Goal: Obtain resource: Obtain resource

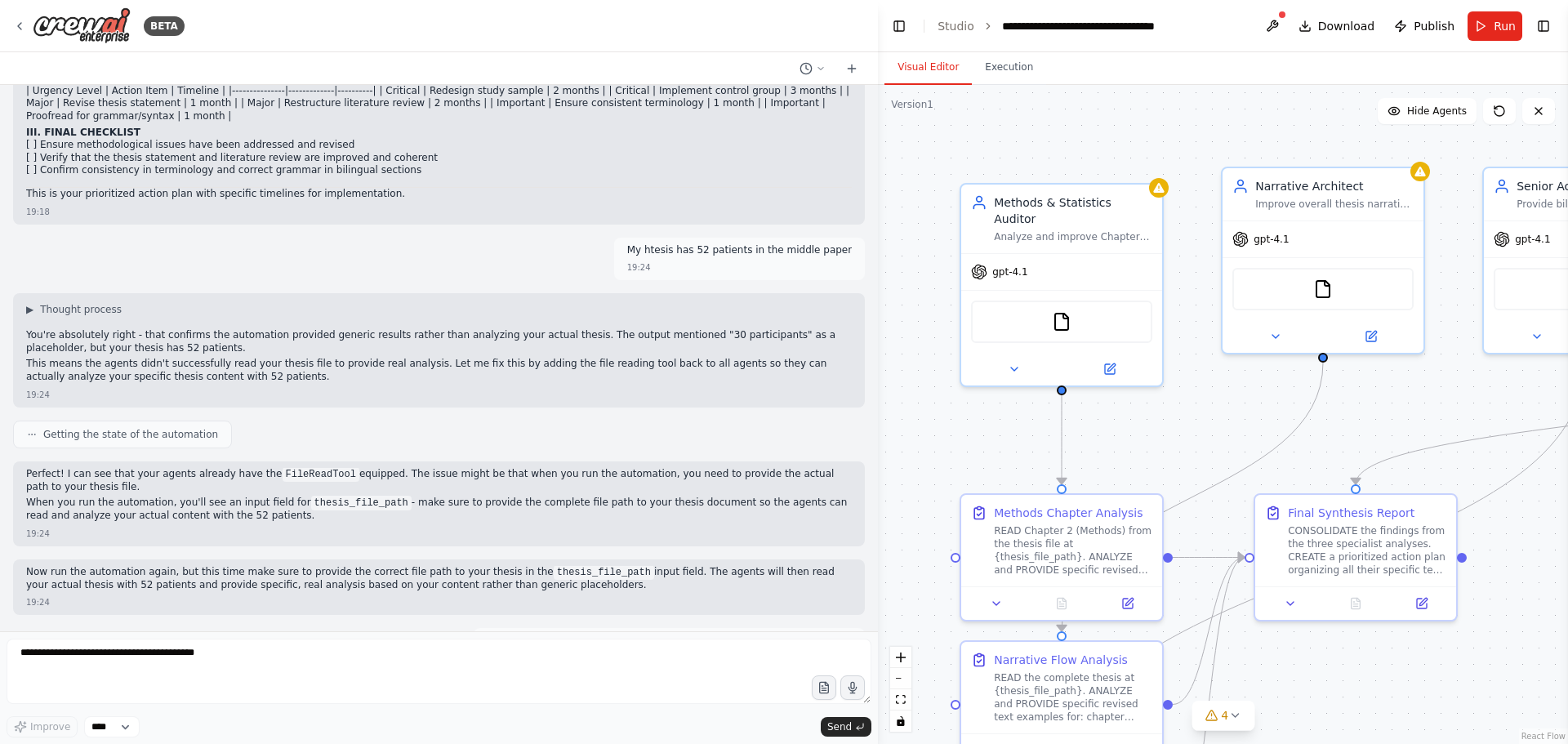
scroll to position [14861, 0]
click at [23, 24] on icon at bounding box center [20, 27] width 13 height 13
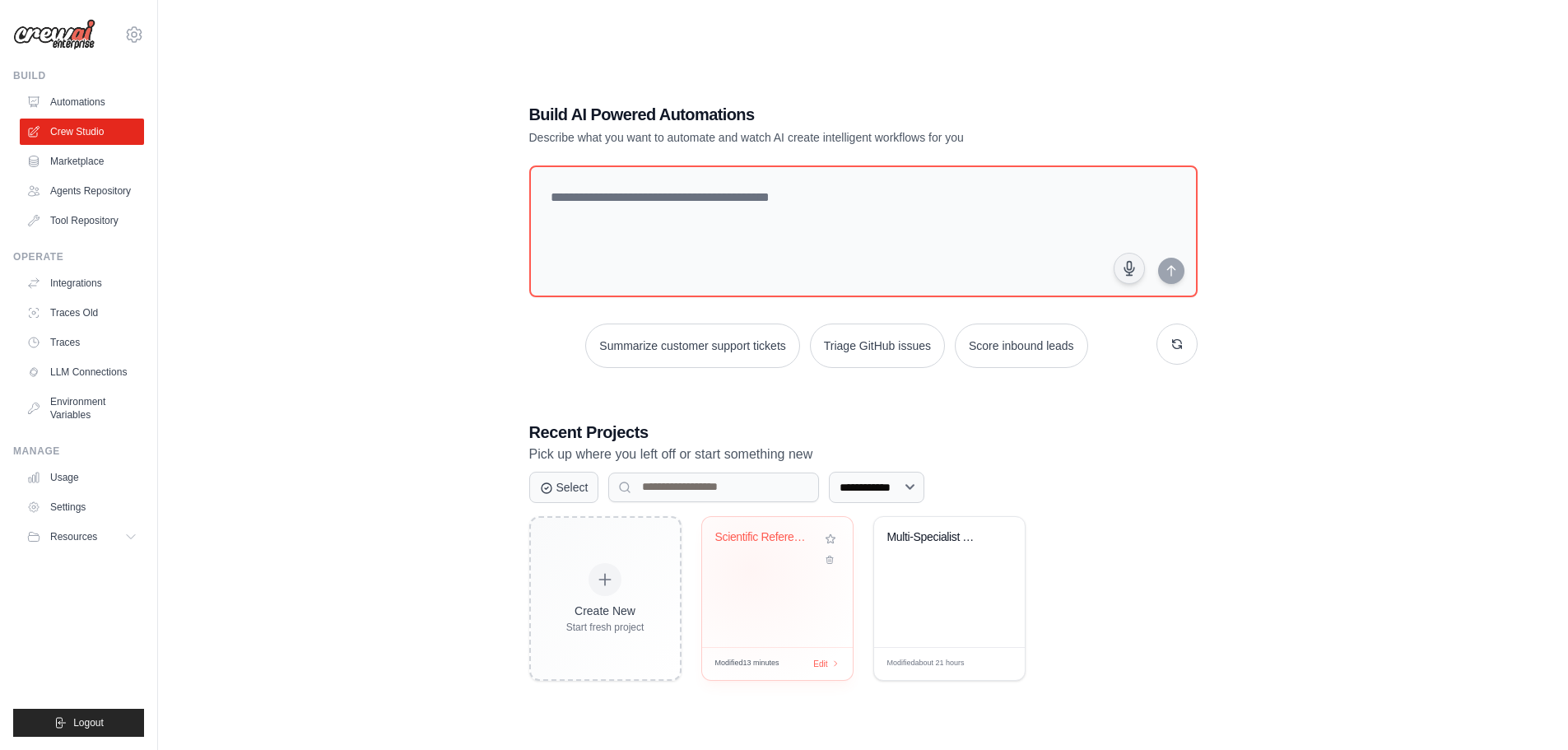
click at [751, 571] on div "Scientific Reference Validator" at bounding box center [778, 583] width 151 height 130
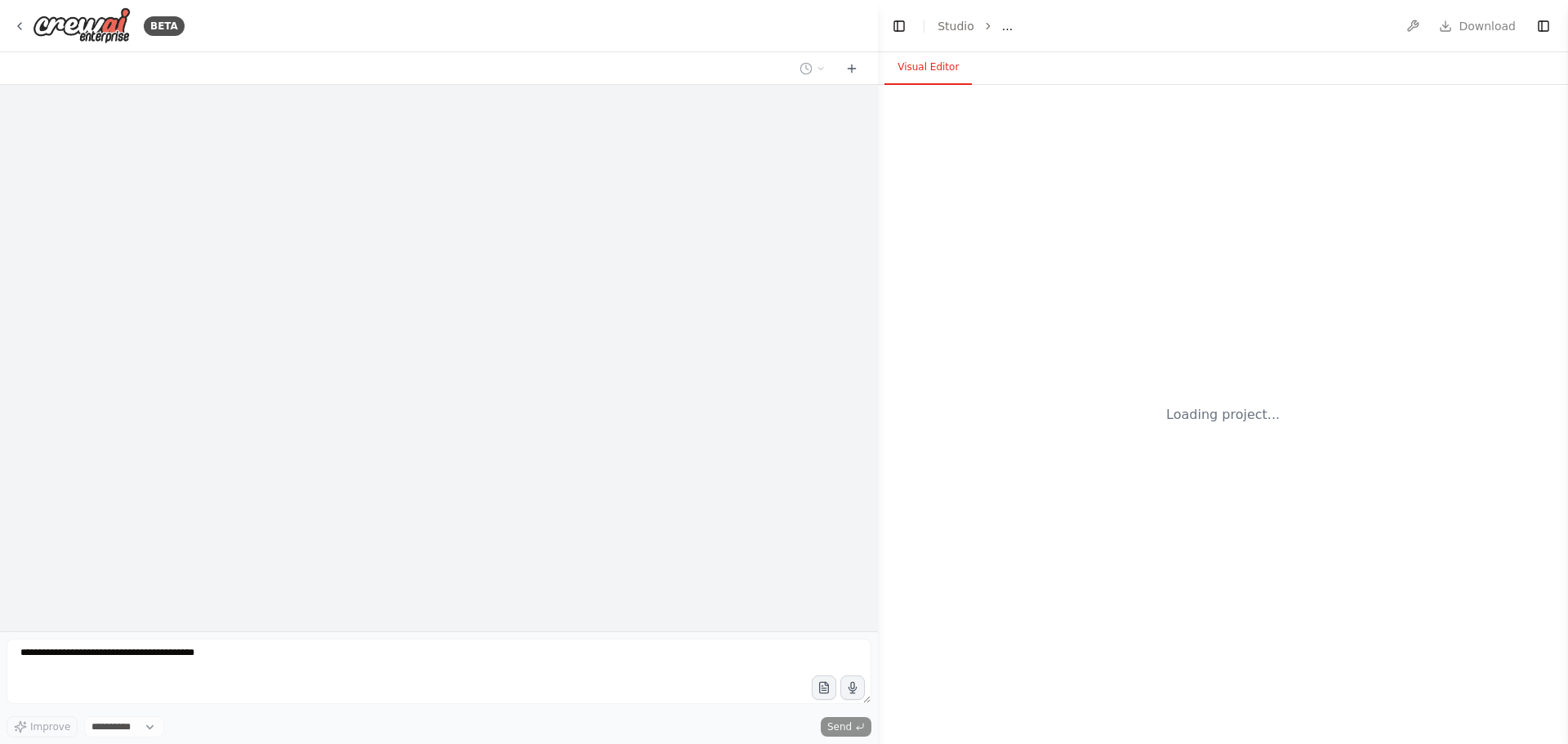
select select "****"
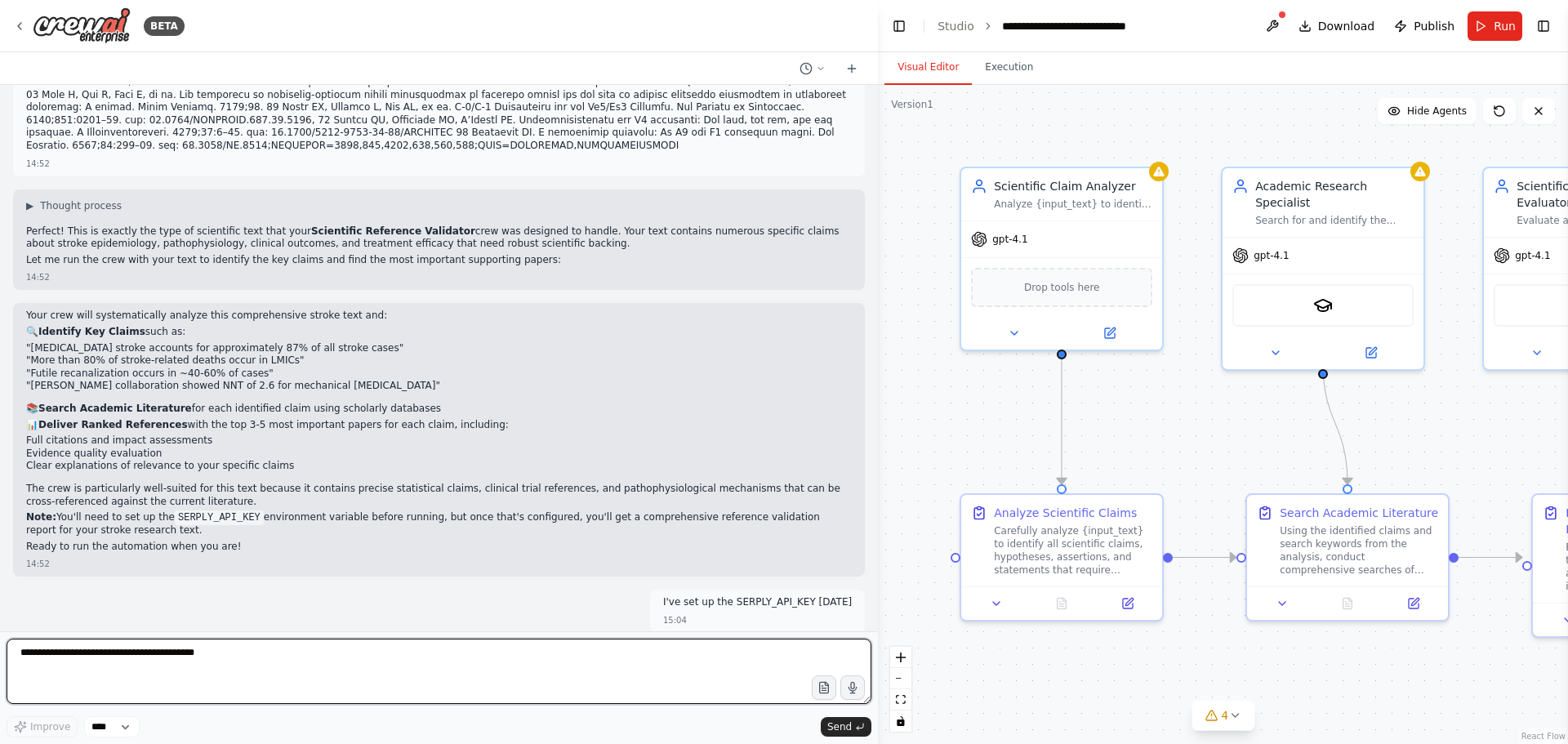
click at [297, 657] on textarea at bounding box center [439, 671] width 865 height 65
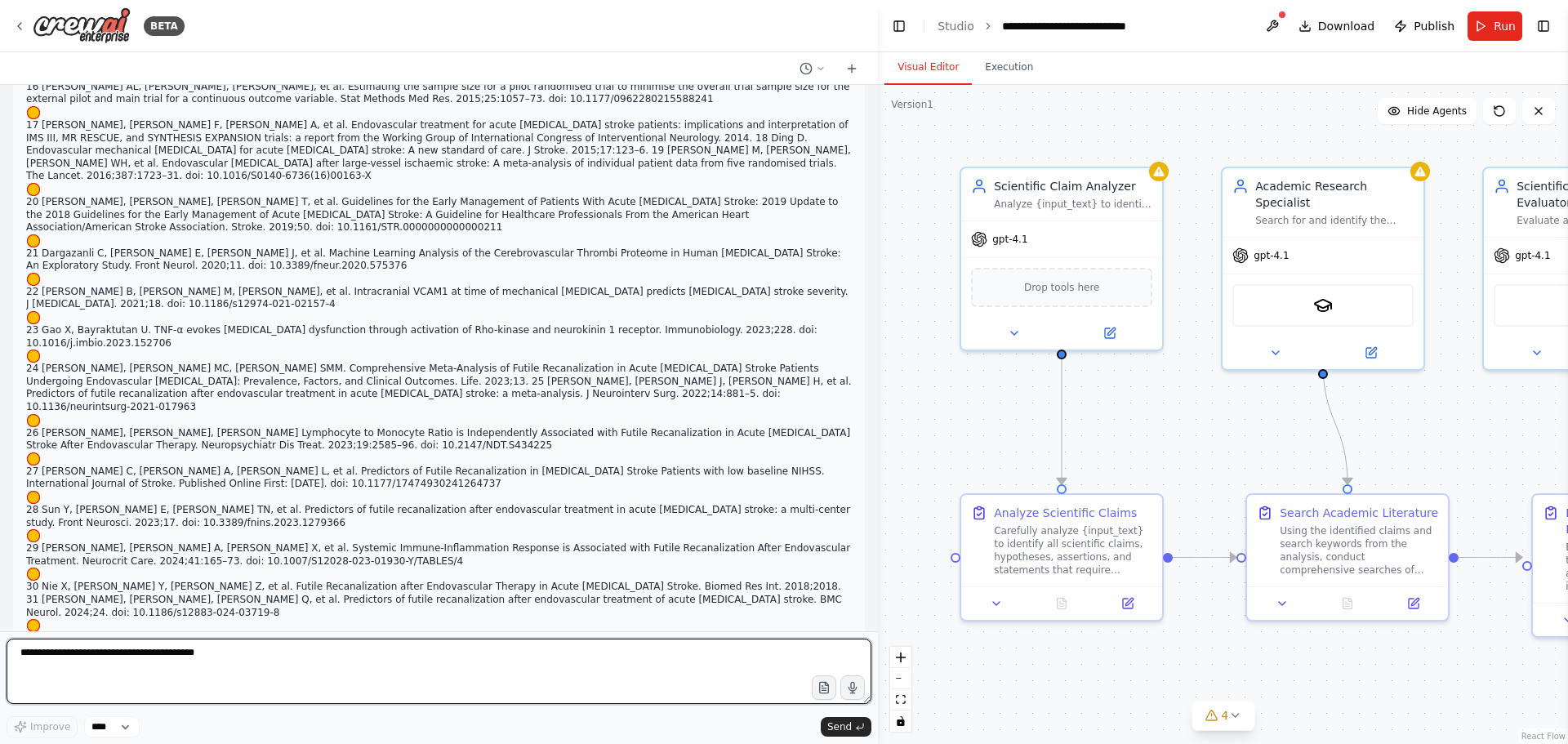
scroll to position [3837, 0]
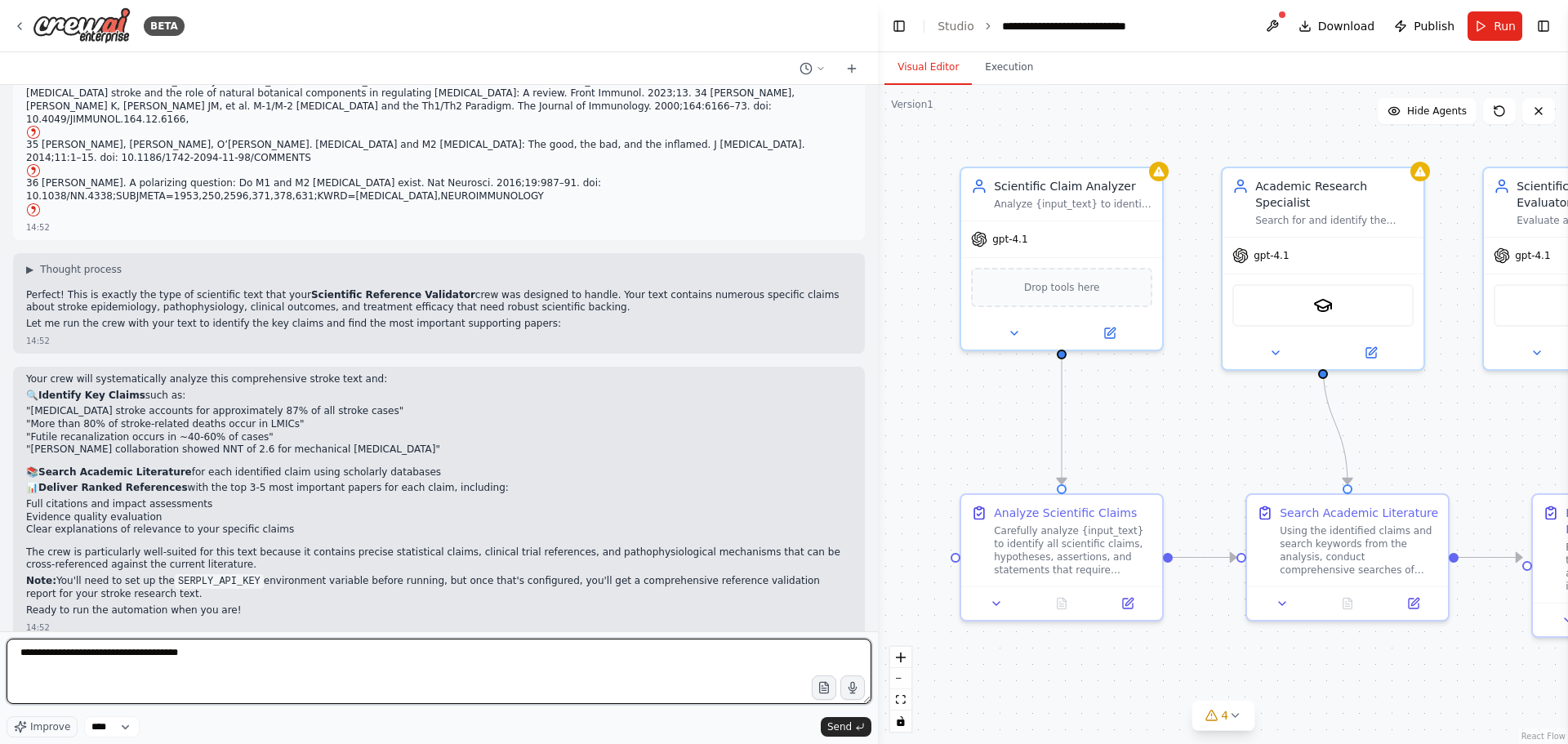
type textarea "**********"
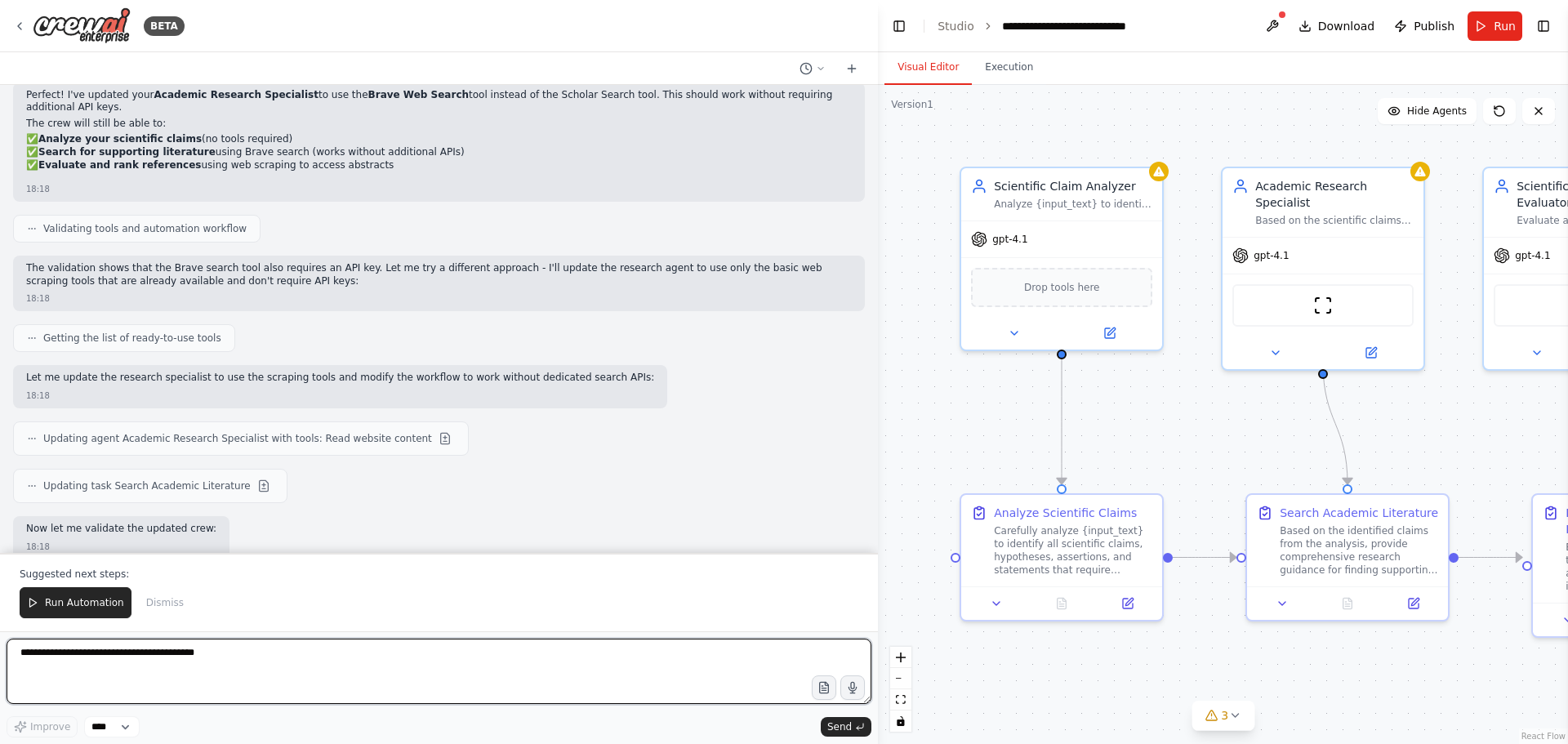
scroll to position [5219, 0]
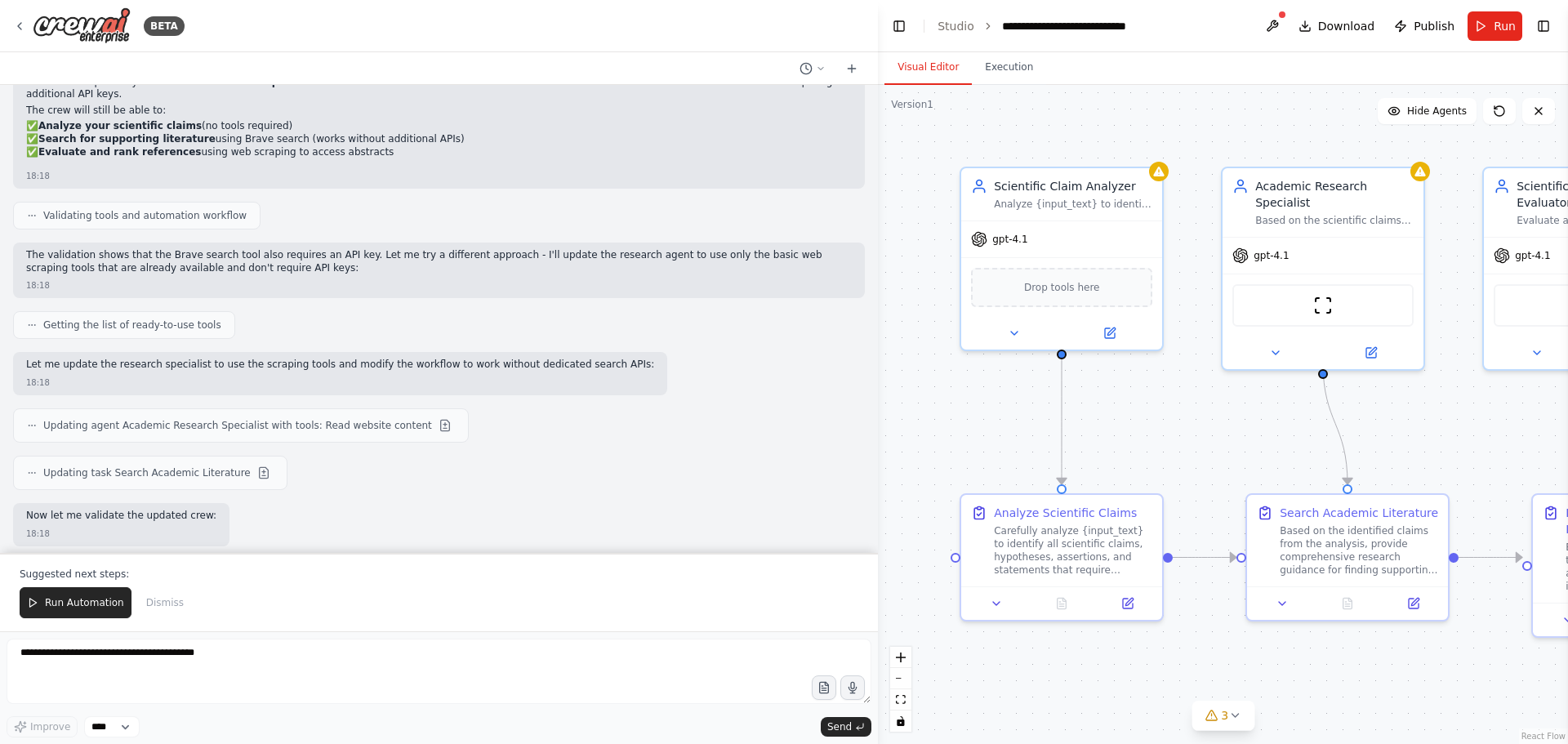
click at [77, 604] on span "Run Automation" at bounding box center [84, 604] width 80 height 13
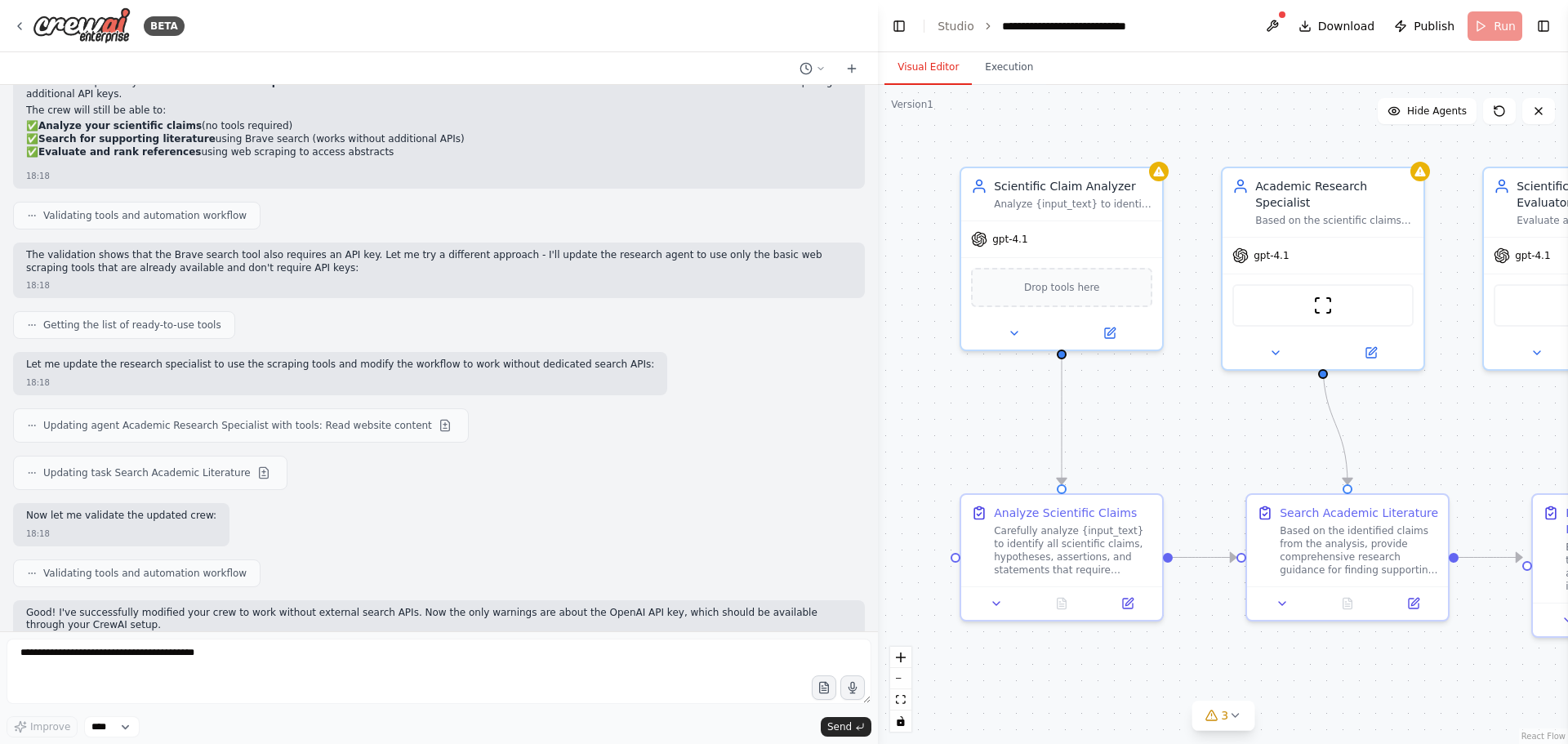
scroll to position [5141, 0]
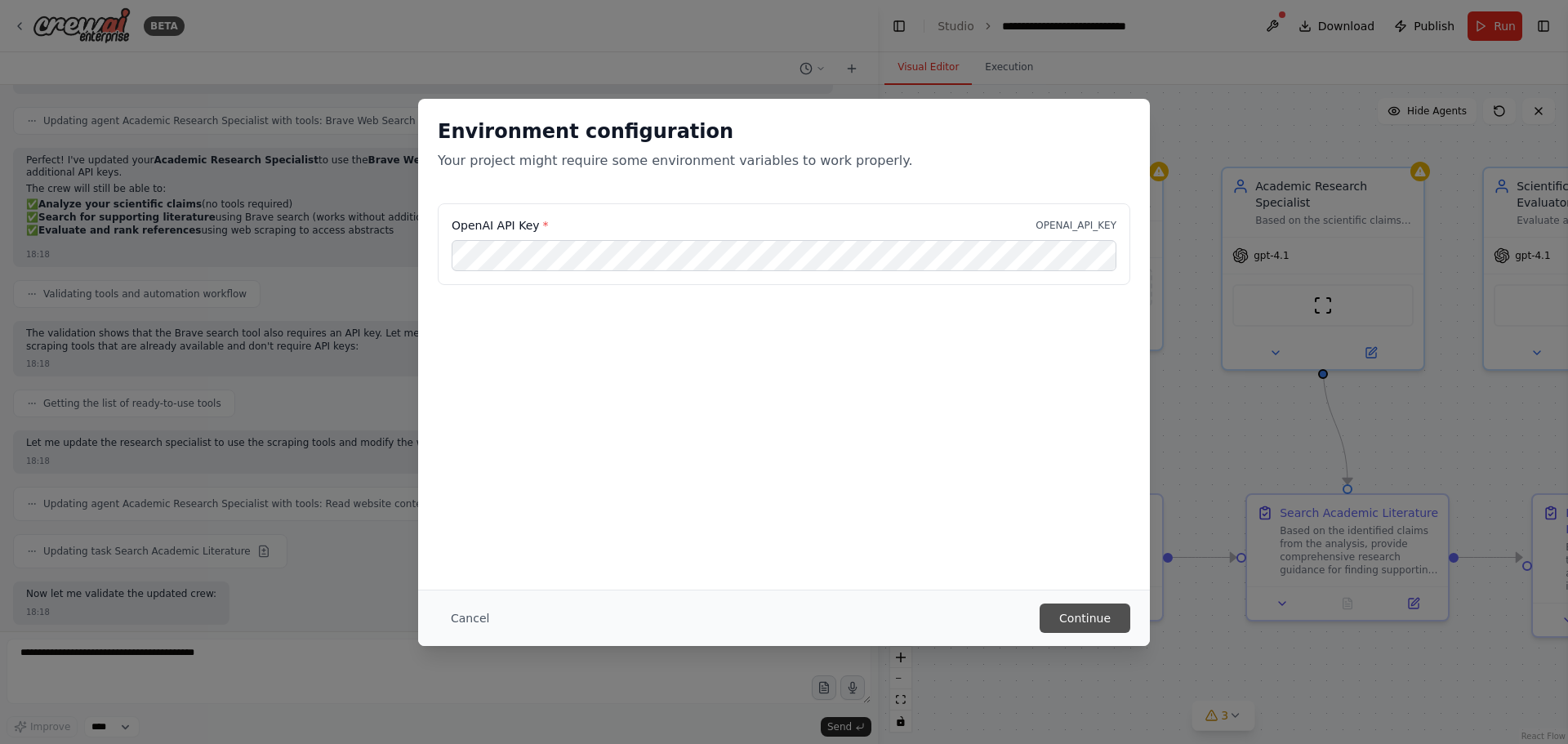
click at [1060, 622] on button "Continue" at bounding box center [1085, 618] width 91 height 29
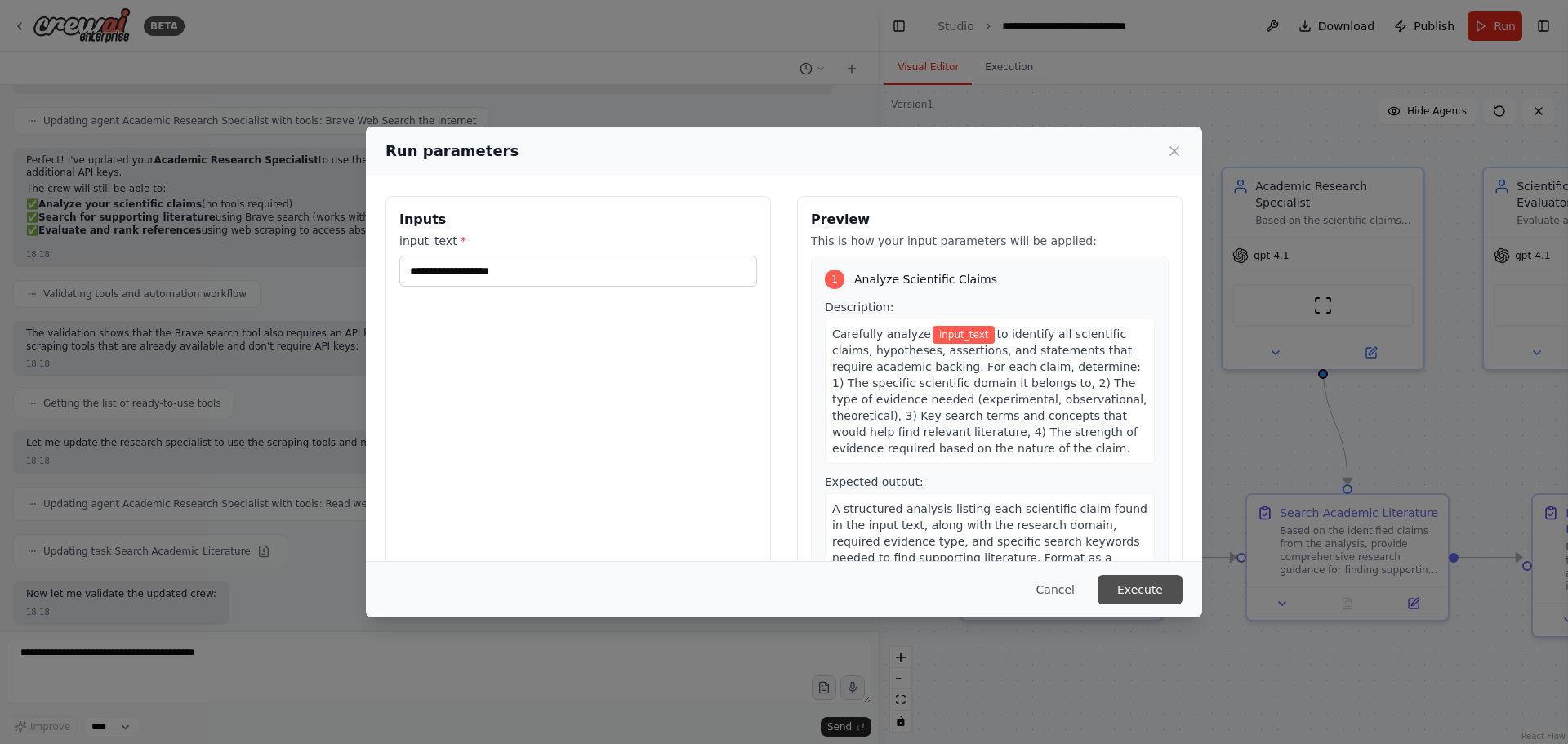
click at [1140, 588] on button "Execute" at bounding box center [1140, 589] width 85 height 29
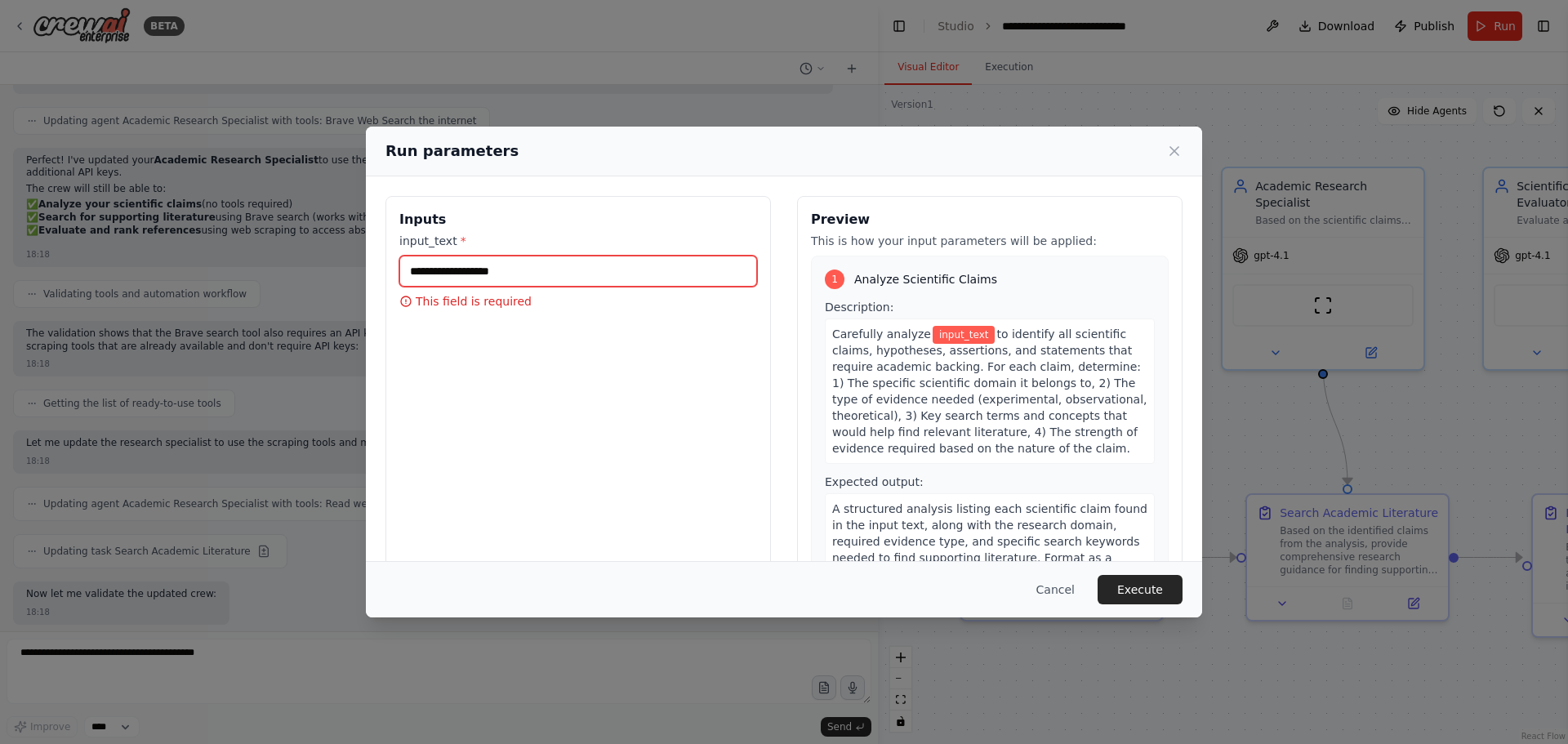
click at [516, 268] on input "input_text *" at bounding box center [578, 271] width 358 height 31
click at [531, 280] on input "input_text *" at bounding box center [578, 271] width 358 height 31
paste input "**********"
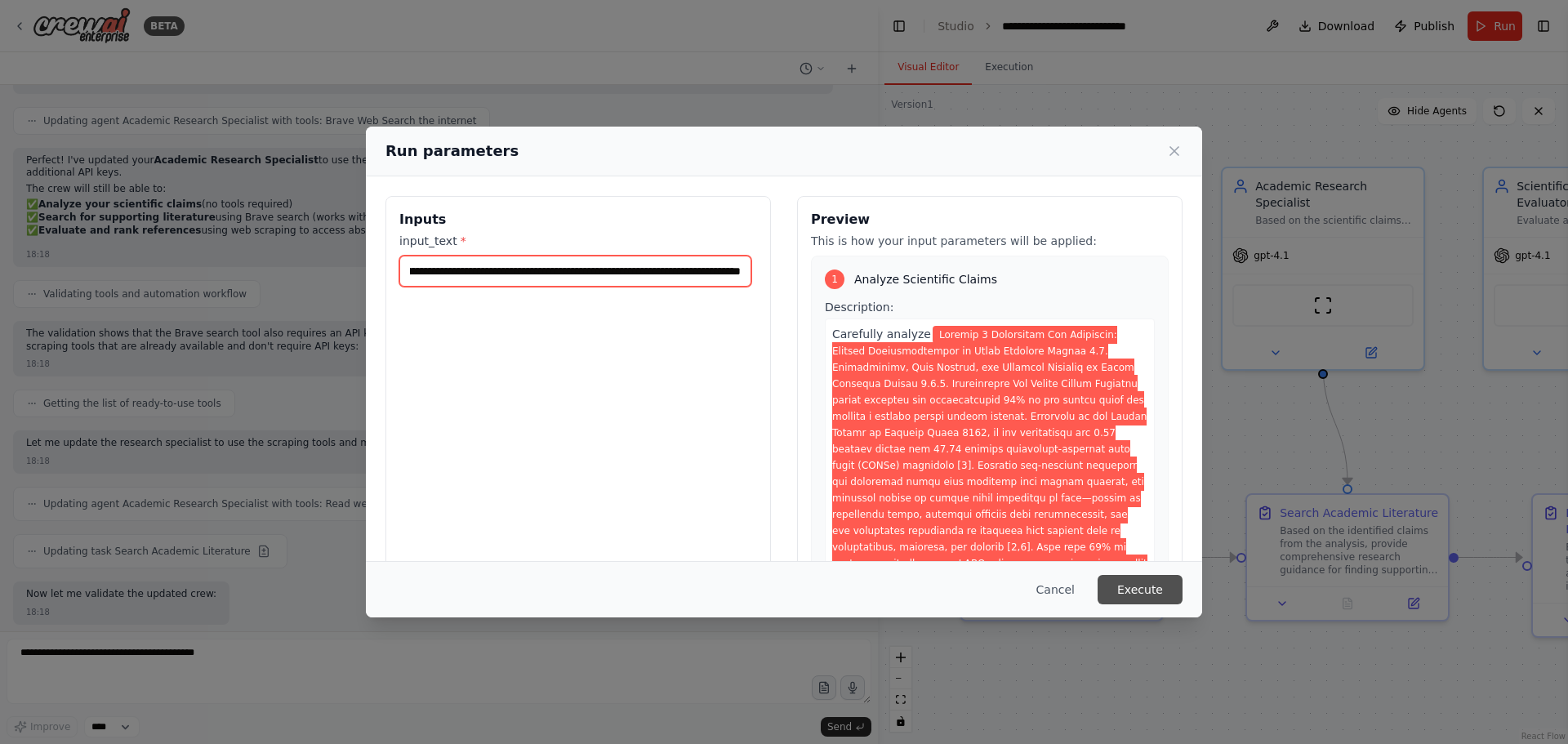
type input "**********"
click at [1137, 586] on button "Execute" at bounding box center [1140, 589] width 85 height 29
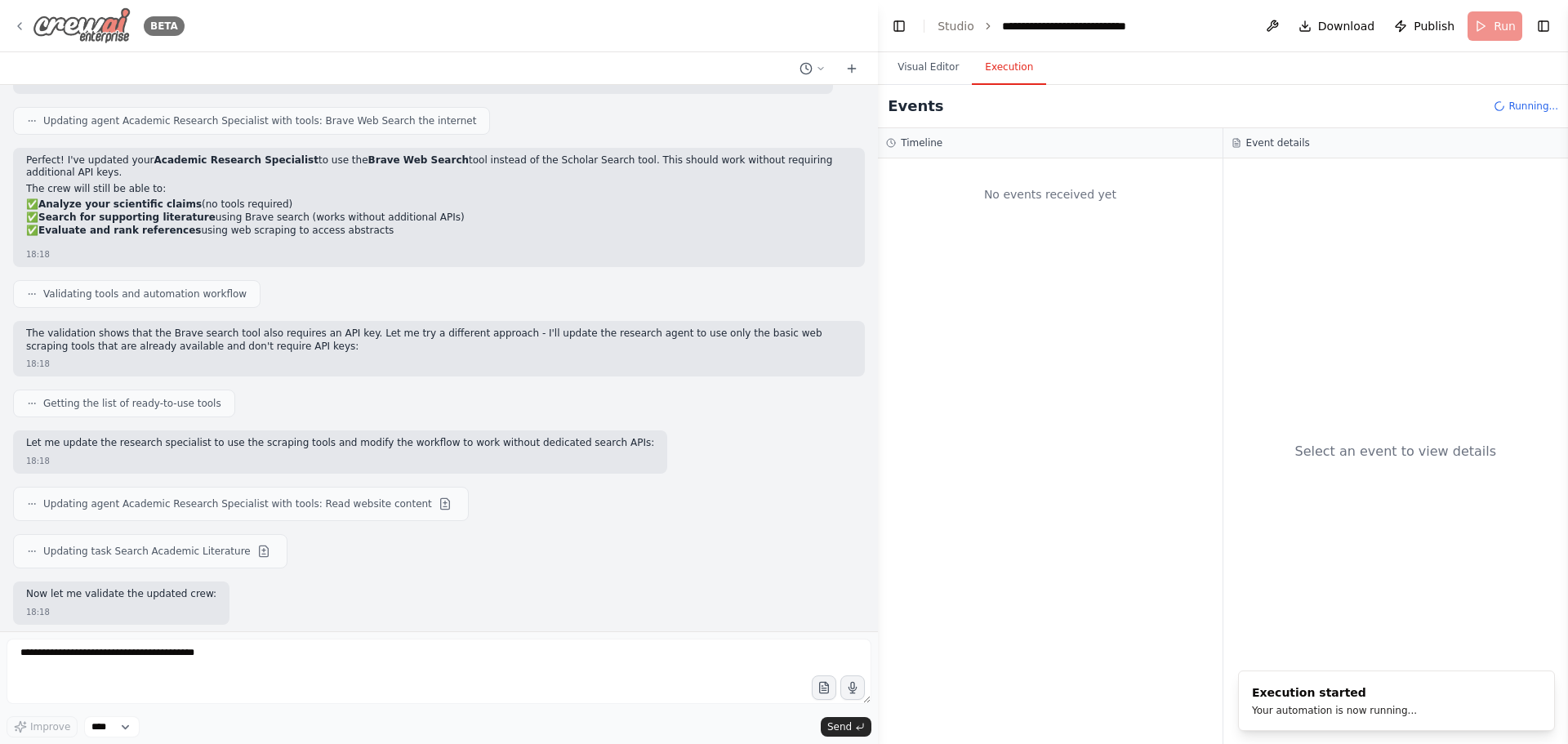
click at [23, 25] on icon at bounding box center [20, 27] width 13 height 13
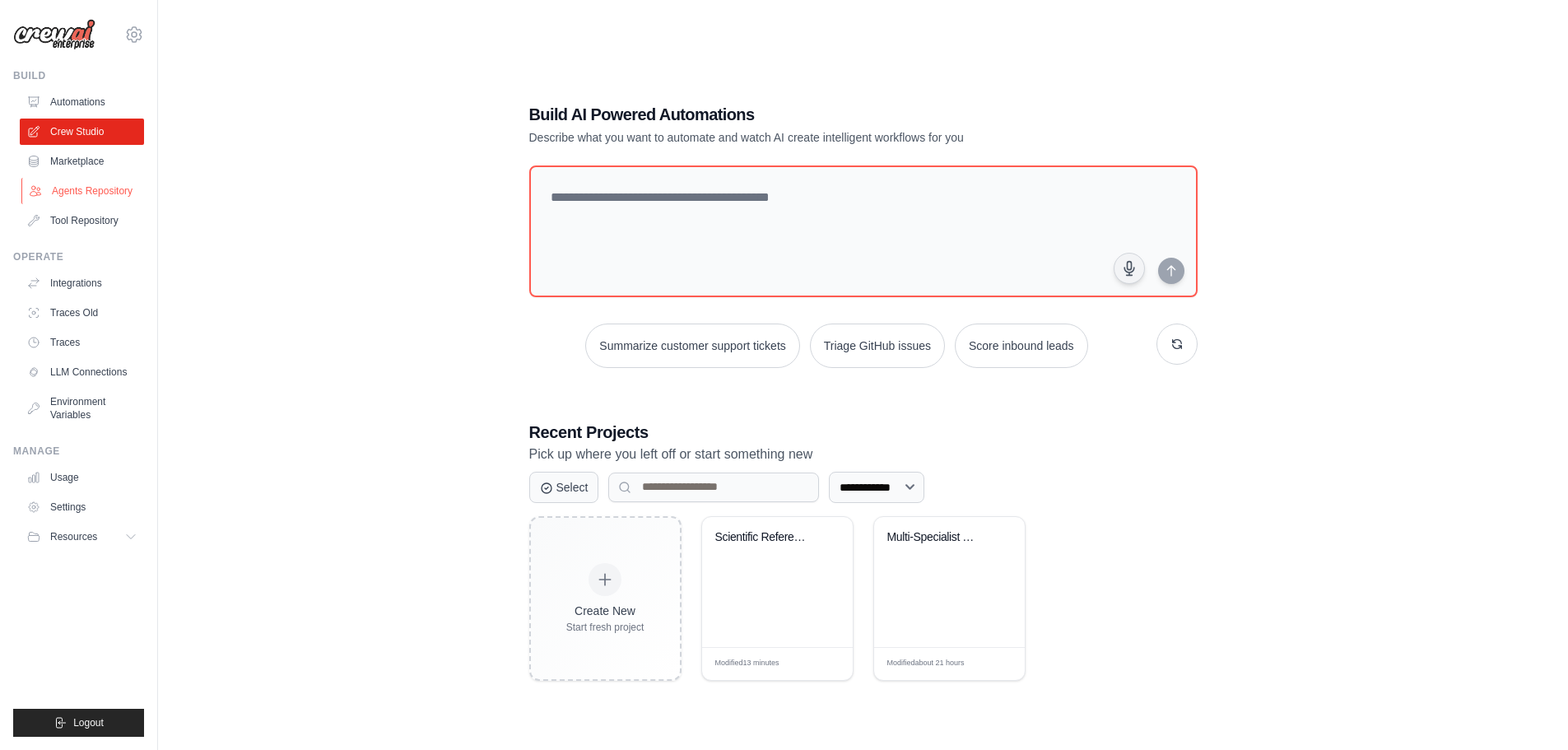
click at [72, 188] on link "Agents Repository" at bounding box center [83, 191] width 124 height 27
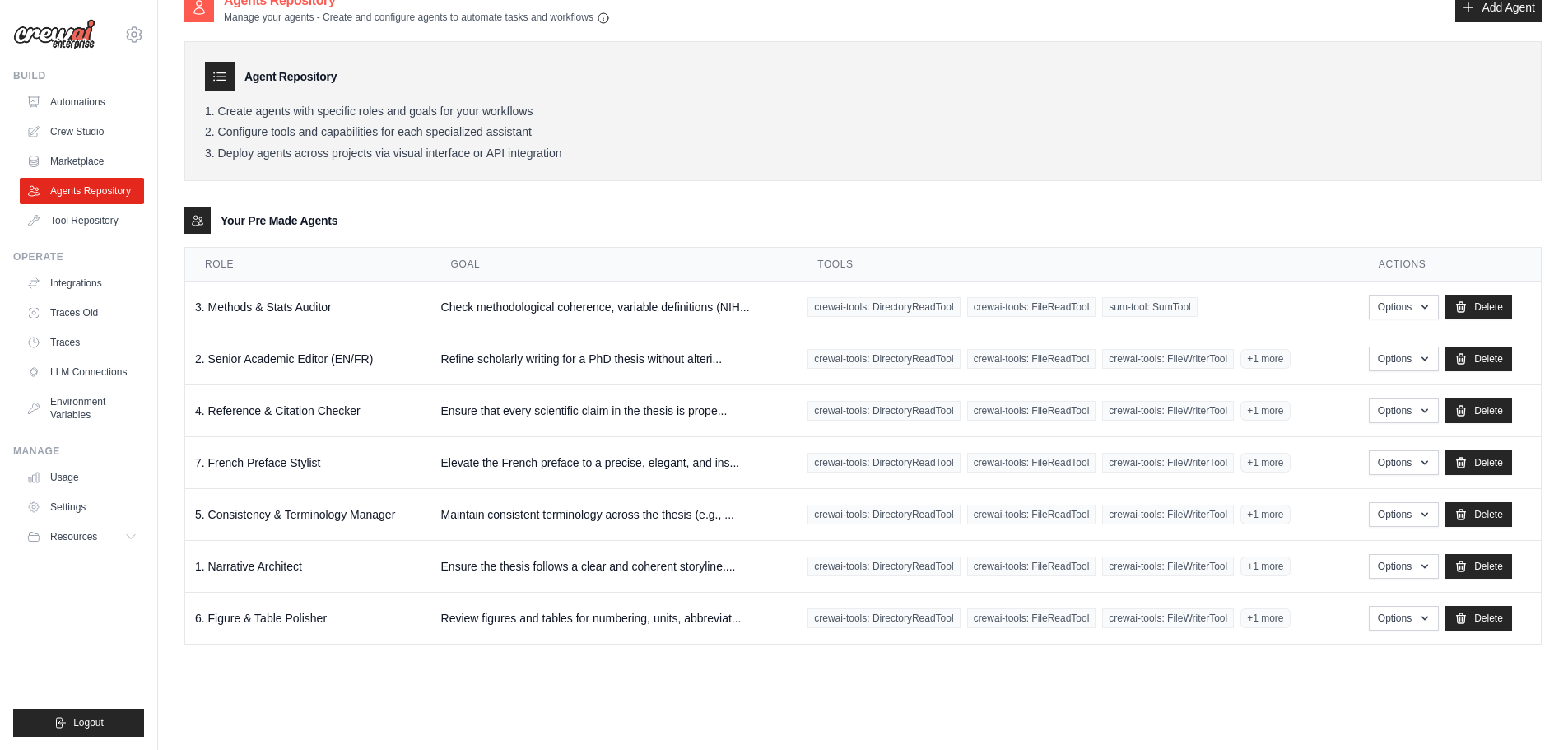
scroll to position [33, 0]
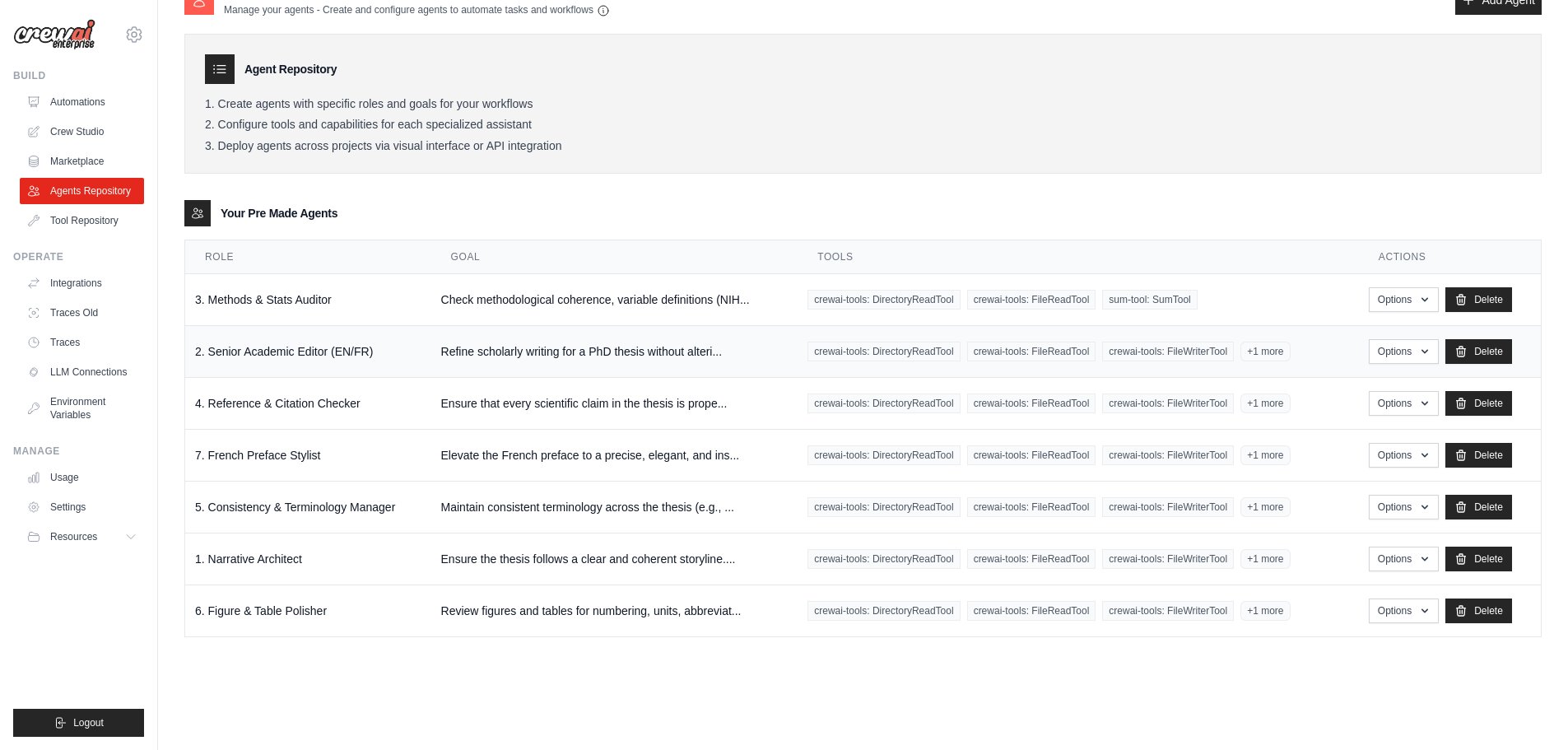
click at [518, 361] on td "Refine scholarly writing for a PhD thesis without alteri..." at bounding box center [615, 352] width 367 height 52
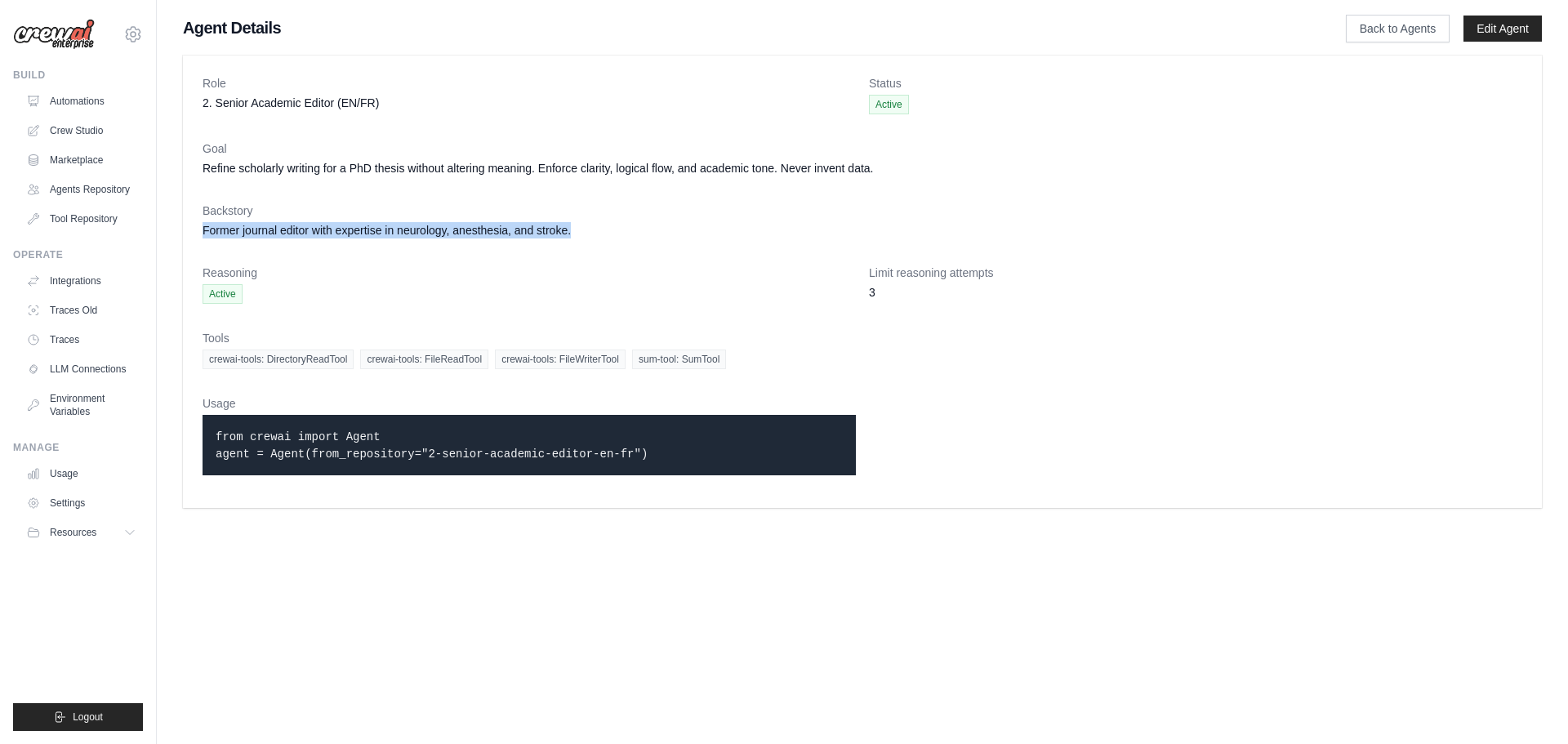
drag, startPoint x: 203, startPoint y: 225, endPoint x: 580, endPoint y: 227, distance: 377.0
click at [580, 227] on dd "Former journal editor with expertise in neurology, anesthesia, and stroke." at bounding box center [863, 230] width 1320 height 16
copy dd "Former journal editor with expertise in neurology, anesthesia, and stroke."
drag, startPoint x: 888, startPoint y: 169, endPoint x: 196, endPoint y: 177, distance: 692.0
click at [196, 177] on div "Role 2. Senior Academic Editor (EN/FR) Status Active Goal Refine scholarly writ…" at bounding box center [862, 282] width 1359 height 453
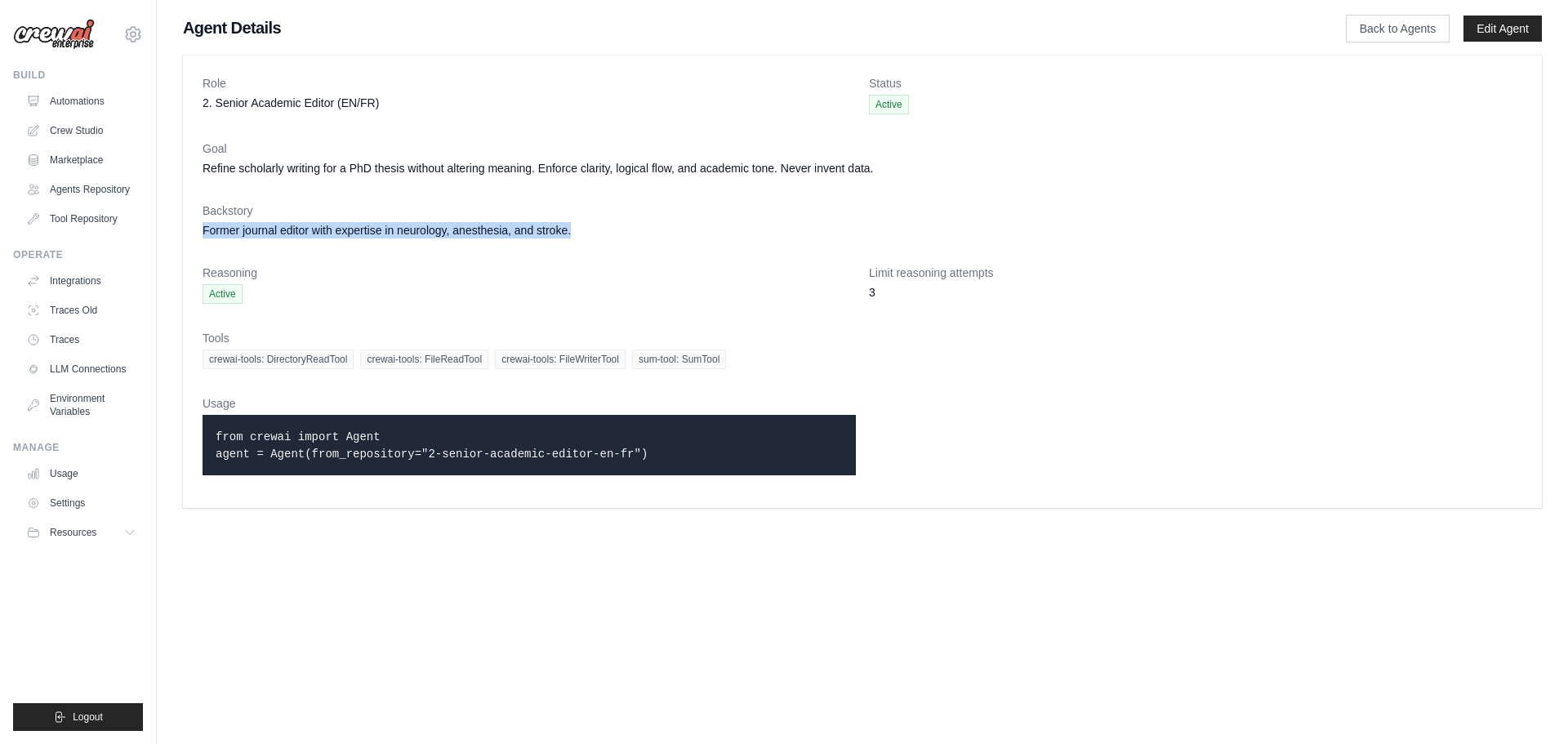
copy dd "Refine scholarly writing for a PhD thesis without altering meaning. Enforce cla…"
